Goal: Check status: Check status

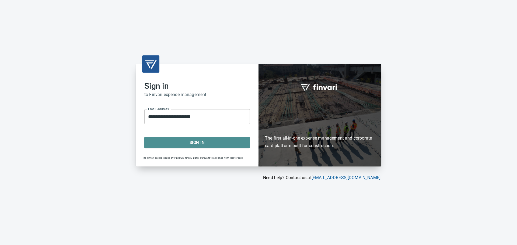
click at [196, 142] on span "Sign In" at bounding box center [197, 142] width 94 height 7
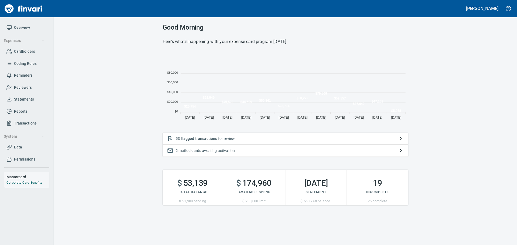
scroll to position [70, 242]
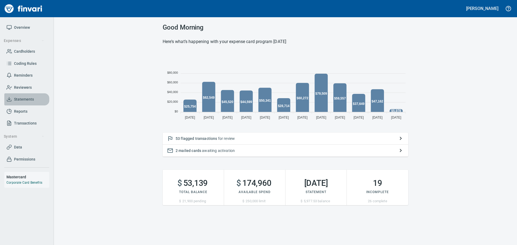
click at [29, 98] on span "Statements" at bounding box center [24, 99] width 20 height 7
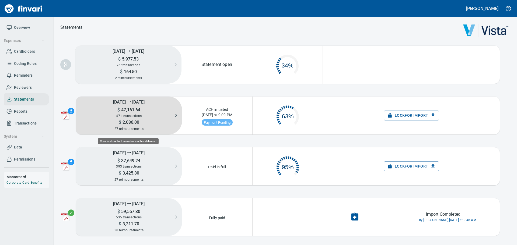
scroll to position [27, 66]
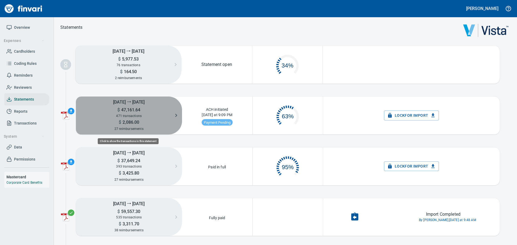
click at [146, 113] on div "471 transactions" at bounding box center [129, 116] width 106 height 6
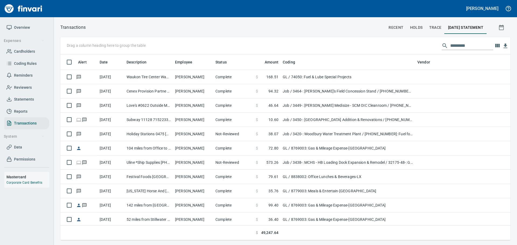
scroll to position [182, 442]
click at [505, 45] on icon "button" at bounding box center [506, 46] width 4 height 5
